Goal: Information Seeking & Learning: Learn about a topic

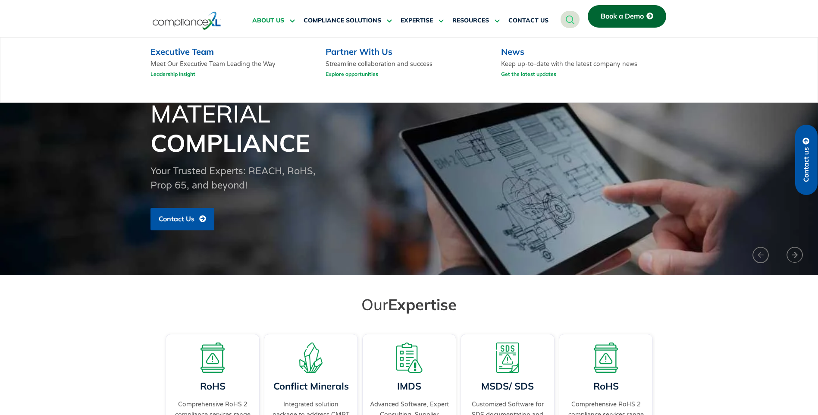
click at [278, 20] on span "ABOUT US" at bounding box center [268, 21] width 32 height 8
click at [221, 58] on div "Executive Team Meet Our Executive Team Leading the Way Leadership Insight" at bounding box center [231, 64] width 163 height 36
click at [192, 54] on link "Executive Team" at bounding box center [181, 51] width 63 height 11
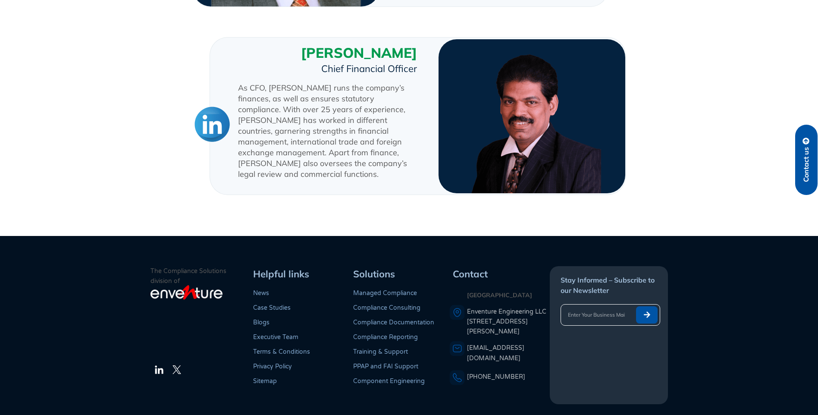
scroll to position [1067, 0]
